Goal: Task Accomplishment & Management: Manage account settings

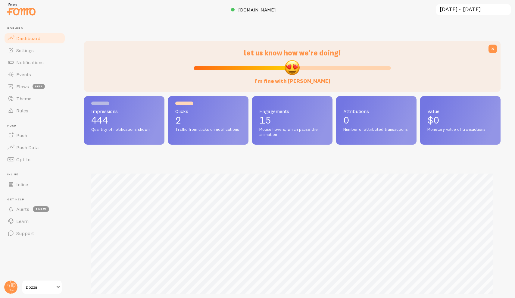
scroll to position [158, 417]
click at [31, 61] on span "Notifications" at bounding box center [29, 62] width 27 height 6
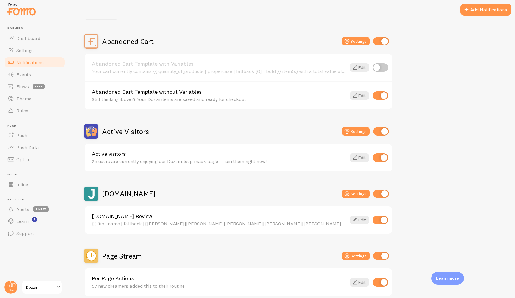
scroll to position [51, 0]
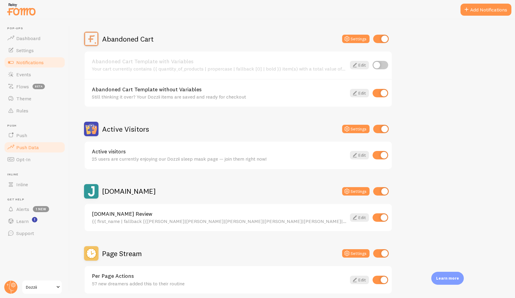
click at [48, 146] on link "Push Data" at bounding box center [35, 147] width 62 height 12
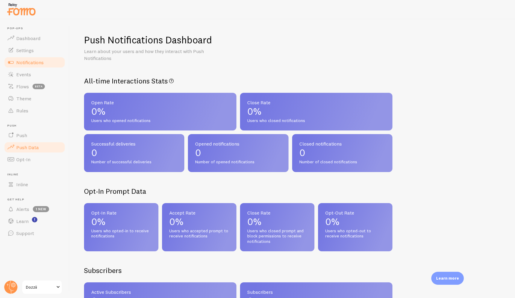
click at [47, 63] on link "Notifications" at bounding box center [35, 62] width 62 height 12
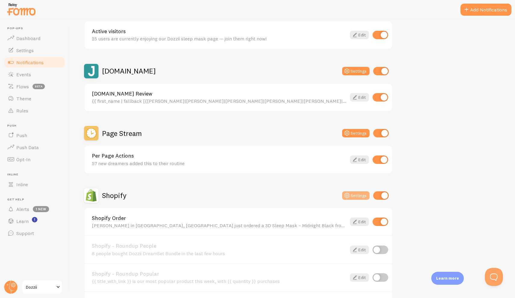
click at [349, 197] on icon at bounding box center [347, 195] width 7 height 7
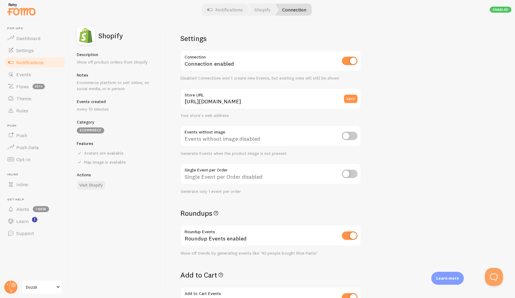
click at [347, 172] on input "checkbox" at bounding box center [350, 174] width 16 height 8
checkbox input "true"
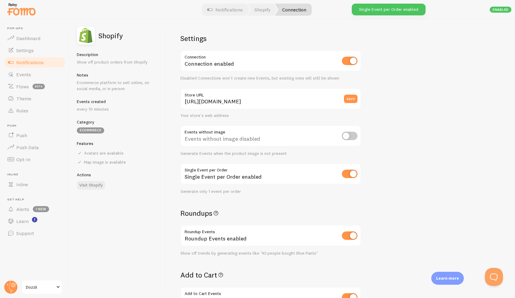
click at [347, 172] on input "checkbox" at bounding box center [350, 174] width 16 height 8
checkbox input "false"
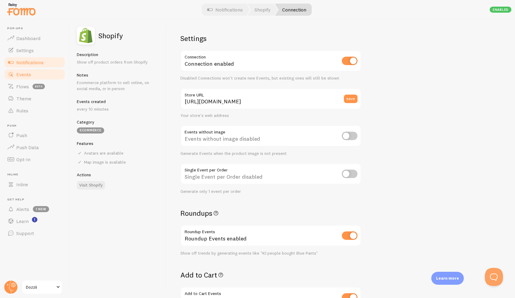
click at [40, 76] on link "Events" at bounding box center [35, 74] width 62 height 12
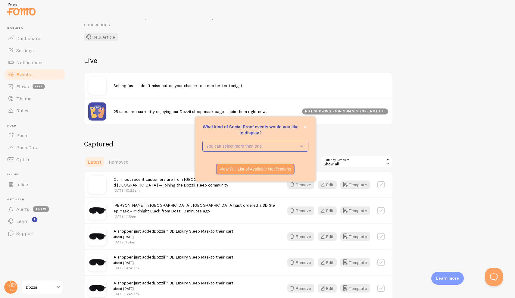
scroll to position [34, 0]
click at [308, 125] on button "close," at bounding box center [305, 127] width 6 height 6
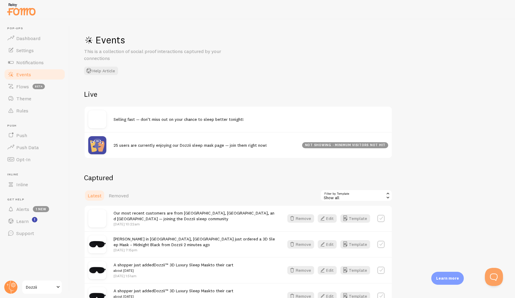
scroll to position [61, 0]
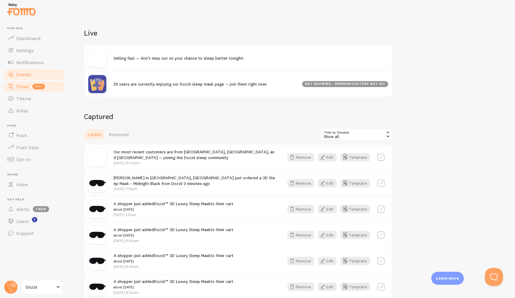
click at [24, 89] on span "Flows" at bounding box center [22, 86] width 13 height 6
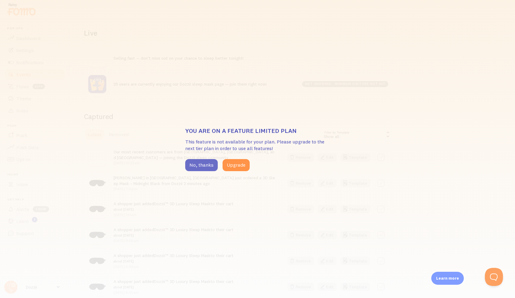
click at [203, 165] on button "No, thanks" at bounding box center [201, 165] width 33 height 12
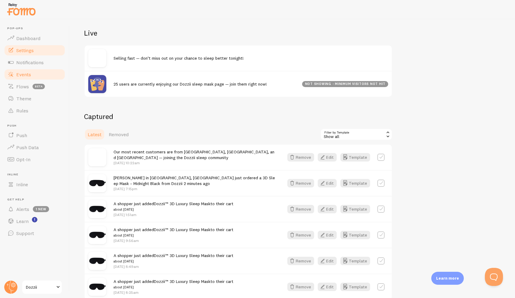
click at [23, 52] on span "Settings" at bounding box center [24, 50] width 17 height 6
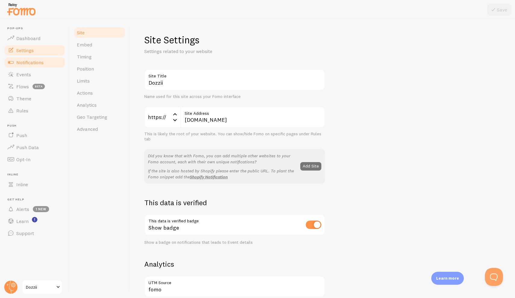
click at [24, 61] on span "Notifications" at bounding box center [29, 62] width 27 height 6
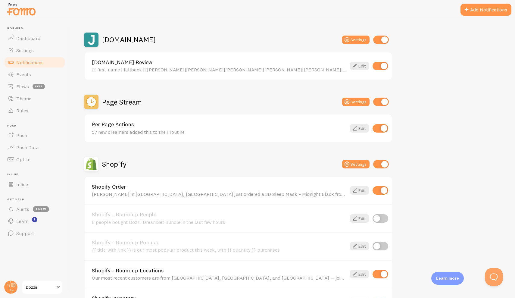
scroll to position [203, 0]
click at [368, 189] on link "Edit" at bounding box center [359, 190] width 19 height 8
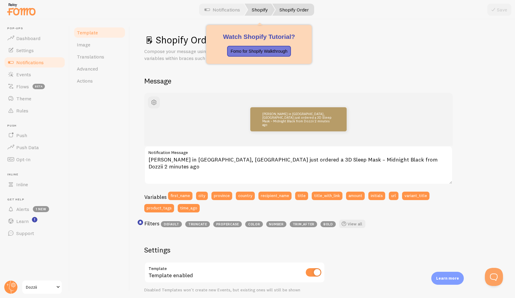
click at [256, 13] on link "Shopify" at bounding box center [260, 10] width 30 height 12
